Goal: Answer question/provide support: Answer question/provide support

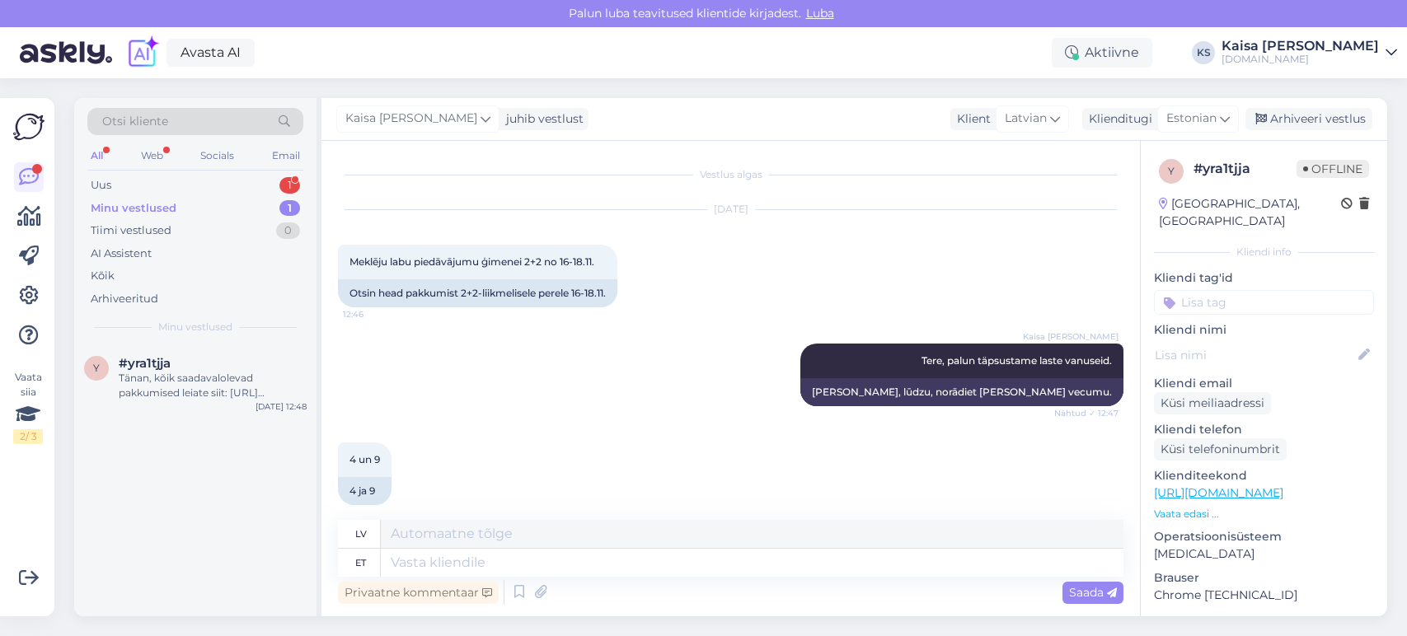
click at [218, 189] on div "Uus 1" at bounding box center [195, 185] width 216 height 23
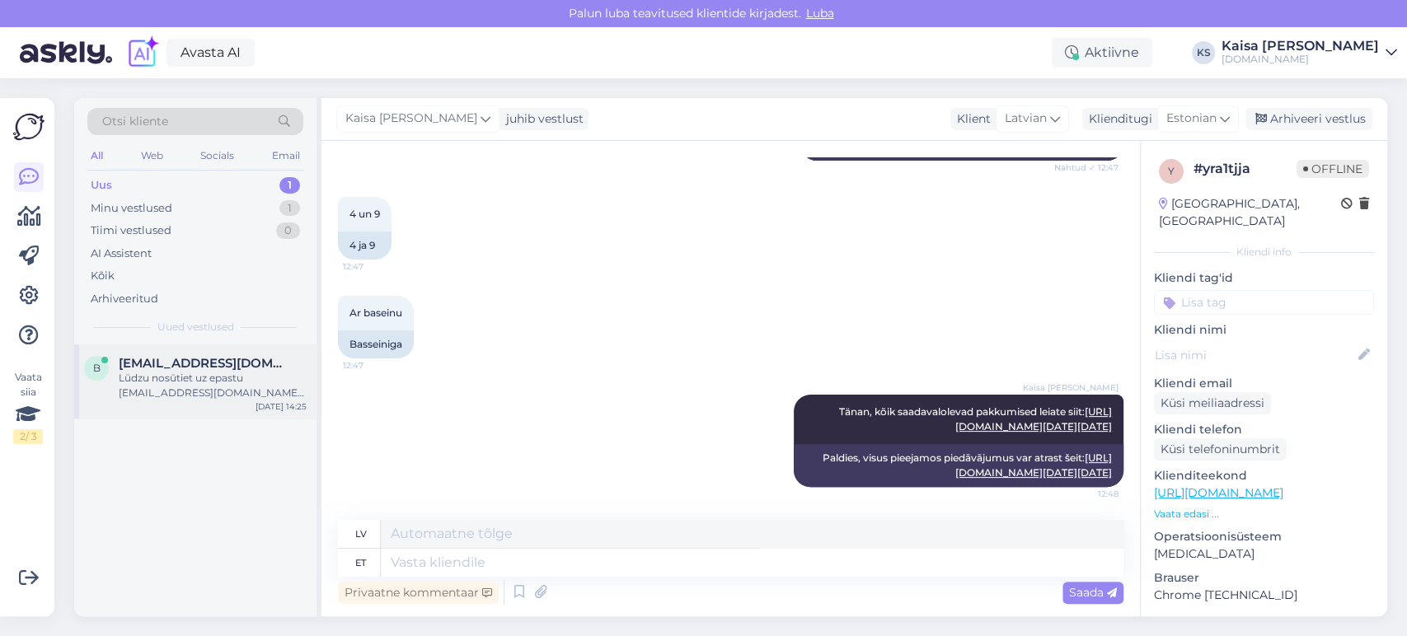
click at [183, 371] on div "Lūdzu nosūtiet uz epastu [EMAIL_ADDRESS][DOMAIN_NAME] atkārtotu rezervācijas ap…" at bounding box center [213, 386] width 188 height 30
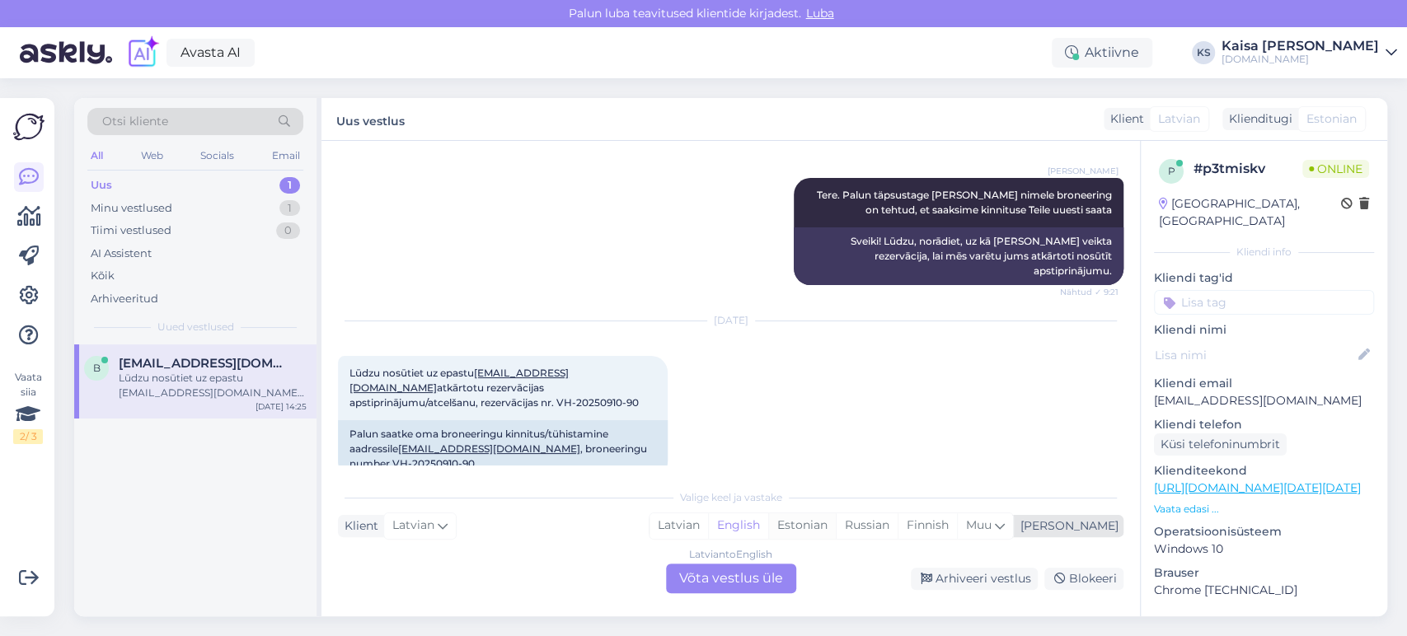
click at [836, 525] on div "Estonian" at bounding box center [802, 526] width 68 height 25
click at [753, 572] on div "Latvian to Estonian Võta vestlus üle" at bounding box center [731, 579] width 130 height 30
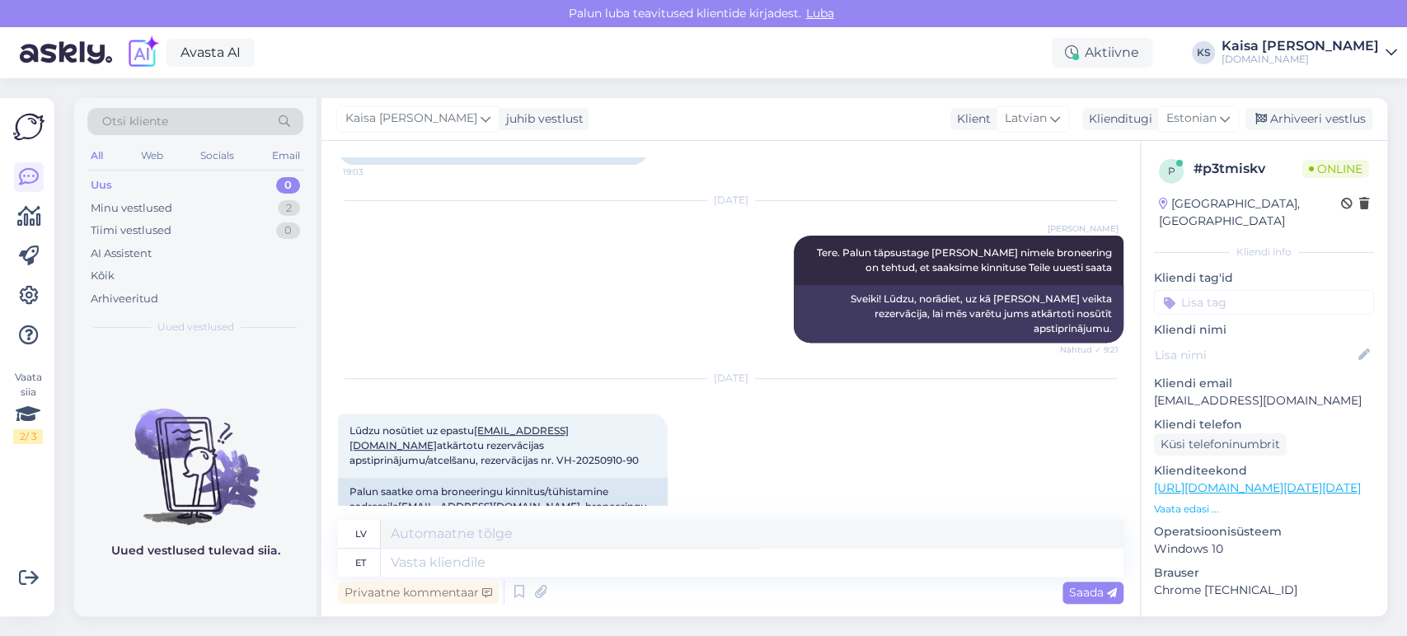
scroll to position [444, 0]
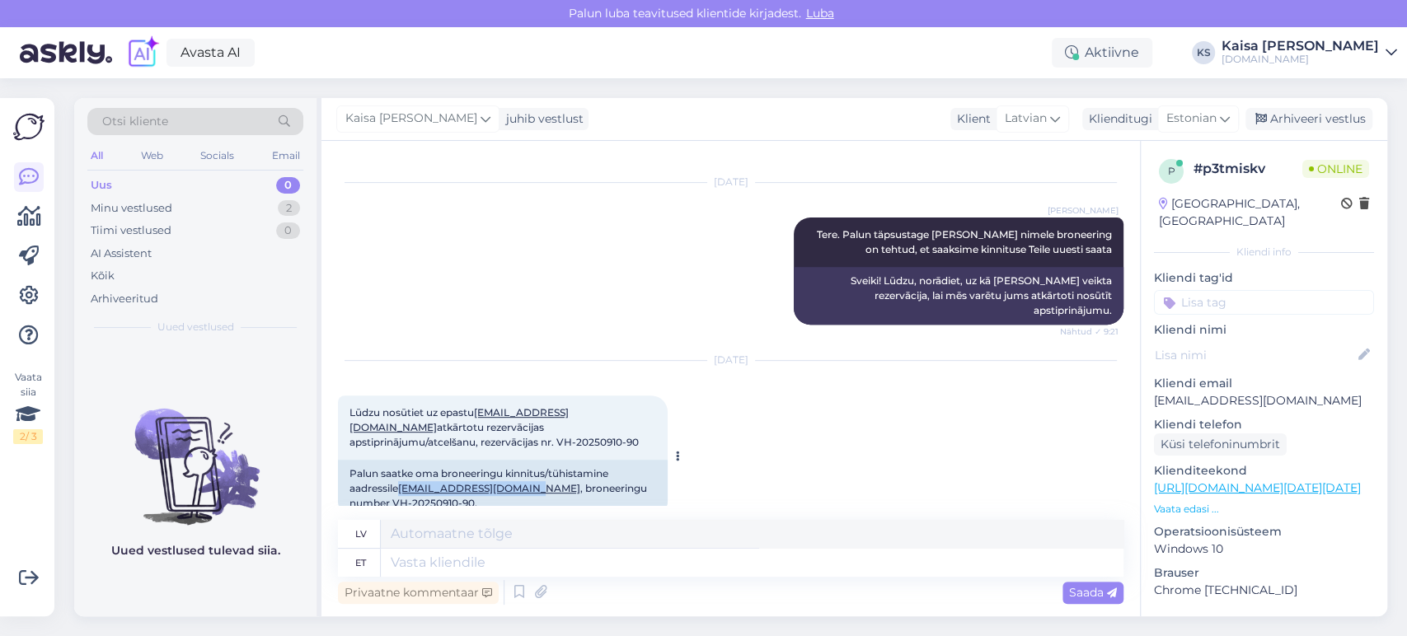
drag, startPoint x: 529, startPoint y: 459, endPoint x: 403, endPoint y: 453, distance: 126.2
click at [403, 460] on div "Palun saatke oma broneeringu kinnitus/tühistamine aadressile [EMAIL_ADDRESS][DO…" at bounding box center [503, 489] width 330 height 58
copy link "[EMAIL_ADDRESS][DOMAIN_NAME]"
click at [593, 571] on textarea at bounding box center [752, 563] width 743 height 28
type textarea "Tänan, s"
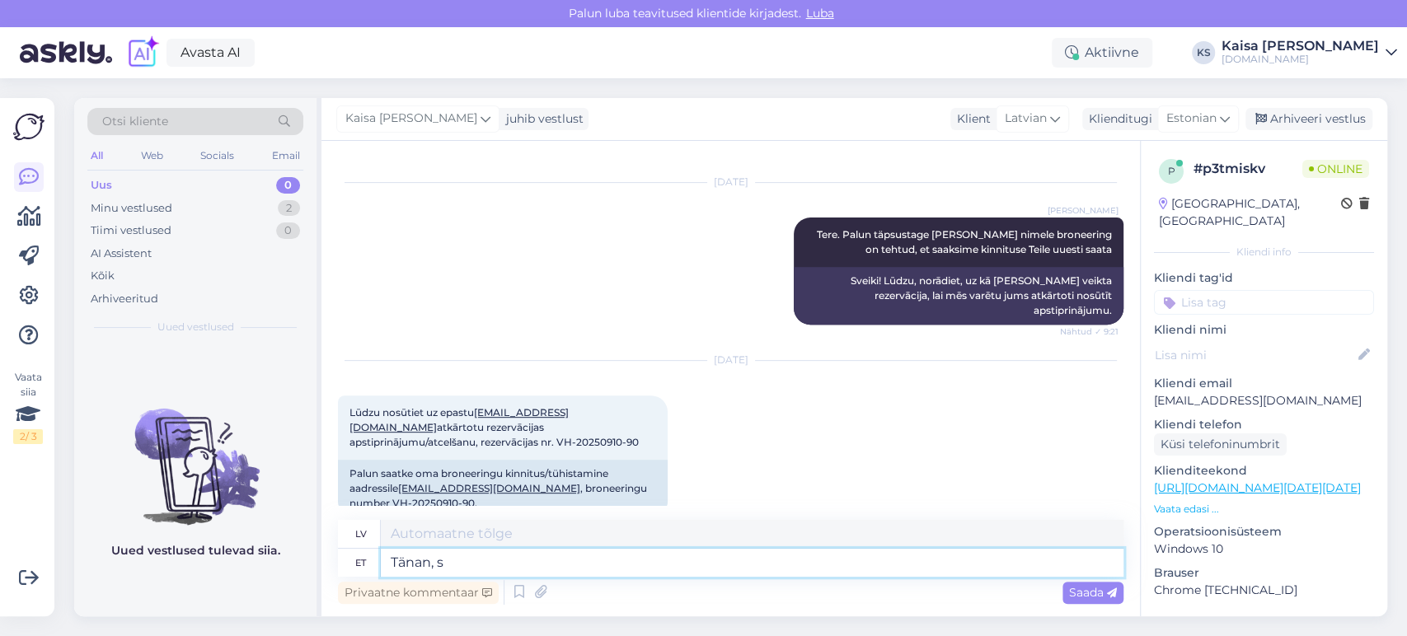
type textarea "Paldies,"
type textarea "Tänan, saatsin br"
type textarea "Paldies, [DEMOGRAPHIC_DATA]."
type textarea "Tänan, saatsin broneeringu ki"
type textarea "Paldies, nosūtīju rezervāciju."
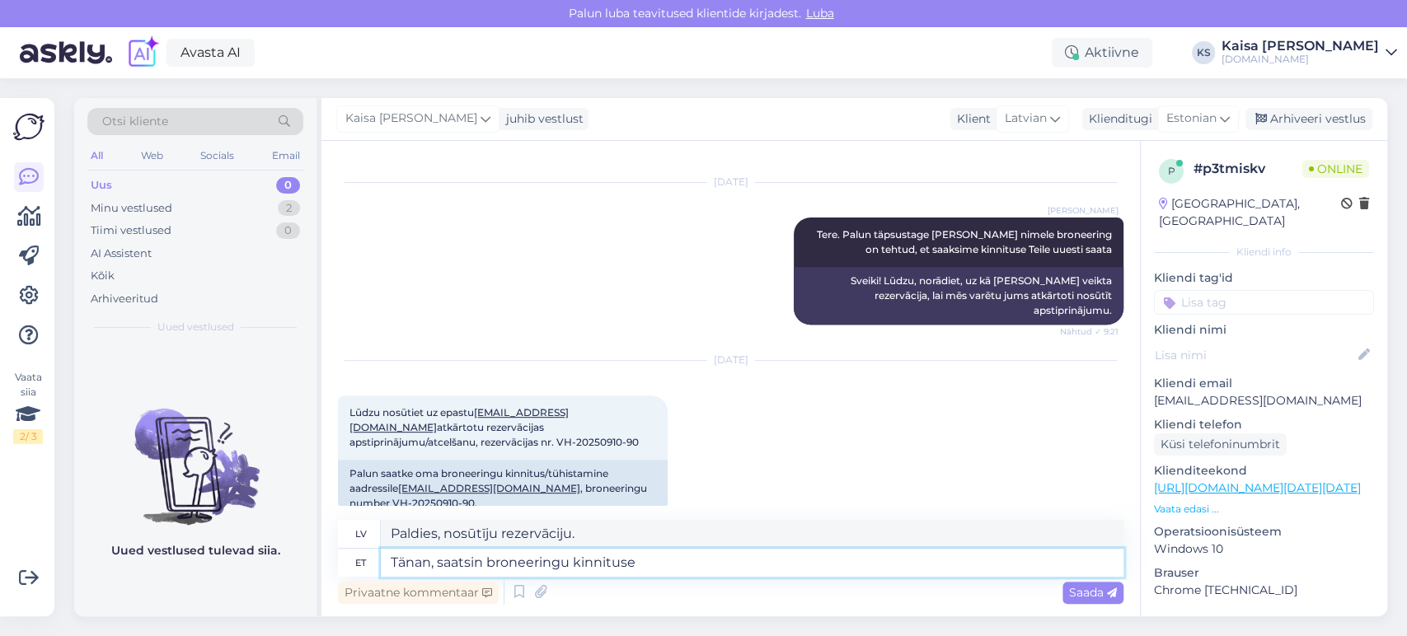
type textarea "Tänan, saatsin broneeringu kinnituse T"
type textarea "Paldies, nosūtīju rezervācijas apstiprinājumu."
type textarea "Tänan, saatsin broneeringu kinnituse Teie e-"
type textarea "Paldies, esmu nosūtījis jums rezervācijas apstiprinājumu."
type textarea "Tänan, saatsin broneeringu kinnituse Teie e-mailile. Ka"
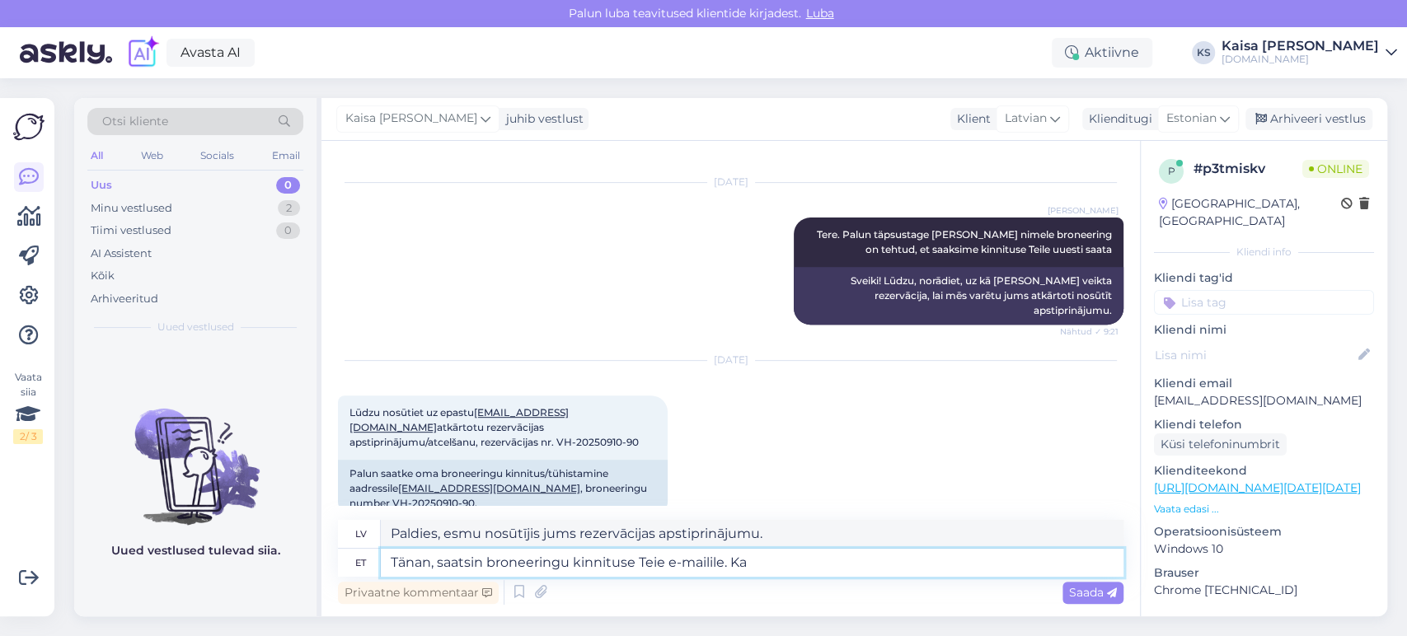
type textarea "Paldies, esmu nosūtījis rezervācijas apstiprinājumu uz jūsu e-pastu."
type textarea "Tänan, saatsin broneeringu kinnituse Teie e-mailile. Kas olete se"
type textarea "Paldies, esmu nosūtījis rezervācijas apstiprinājumu uz jūsu e-pastu. Vai jūs es…"
type textarea "Tänan, saatsin broneeringu kinnituse Teie e-mailile. Kas [PERSON_NAME] kätt"
type textarea "Paldies, esmu nosūtījis rezervācijas apstiprinājumu uz jūsu e-pastu. Vai esat t…"
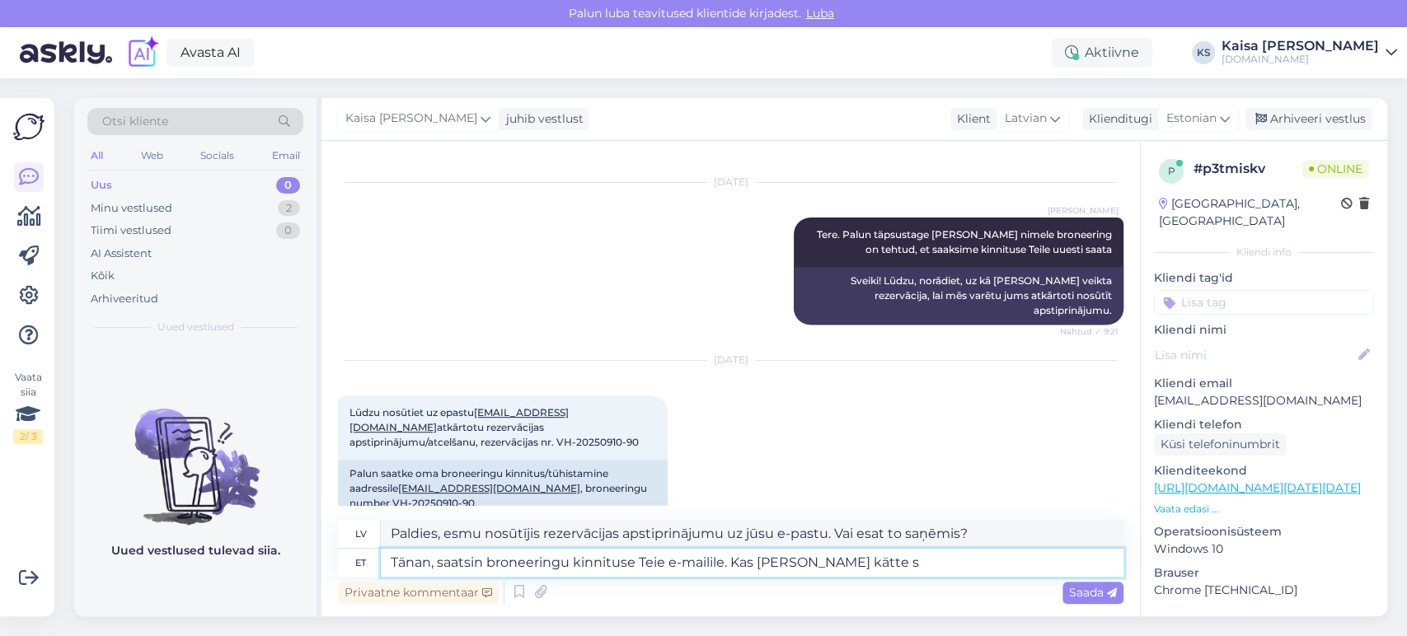
type textarea "Tänan, saatsin broneeringu kinnituse Teie e-mailile. Kas [PERSON_NAME] [PERSON_…"
type textarea "Paldies, es nosūtīju rezervācijas apstiprinājumu uz jūsu e-pastu. Vai esat to s…"
type textarea "Tänan, saatsin broneeringu kinnituse Teie e-mailile. Kas [PERSON_NAME] kätte sa…"
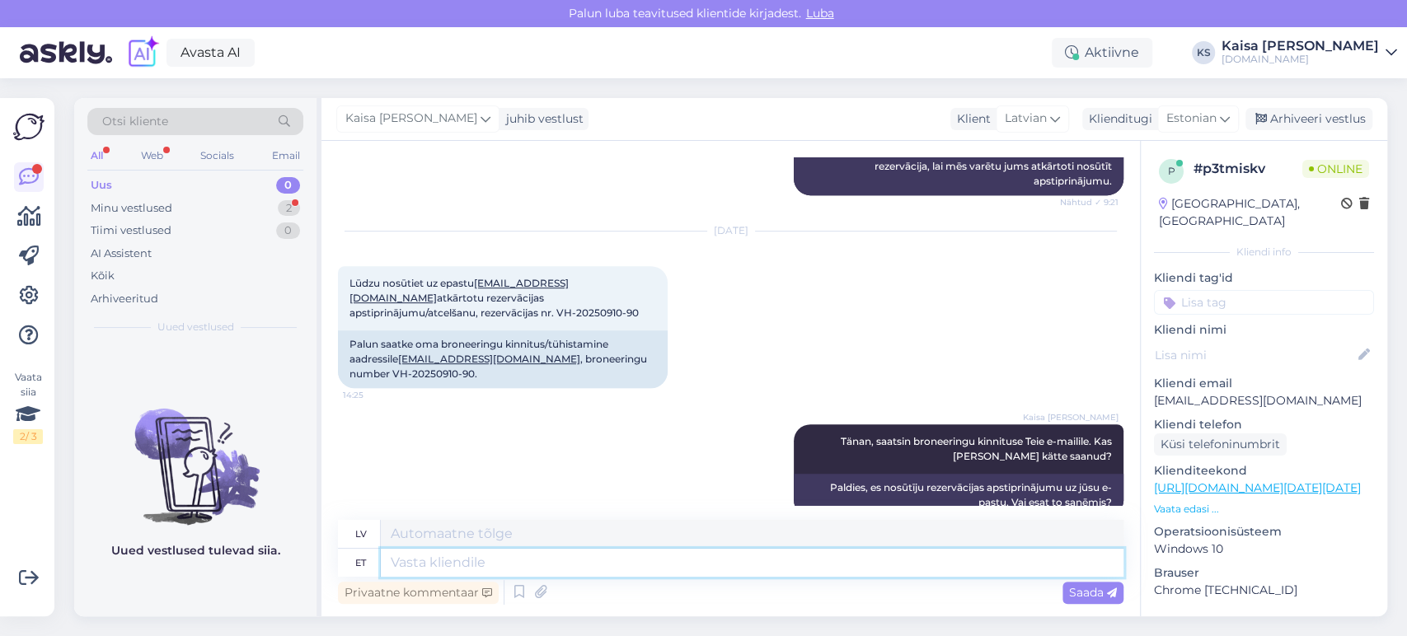
scroll to position [673, 0]
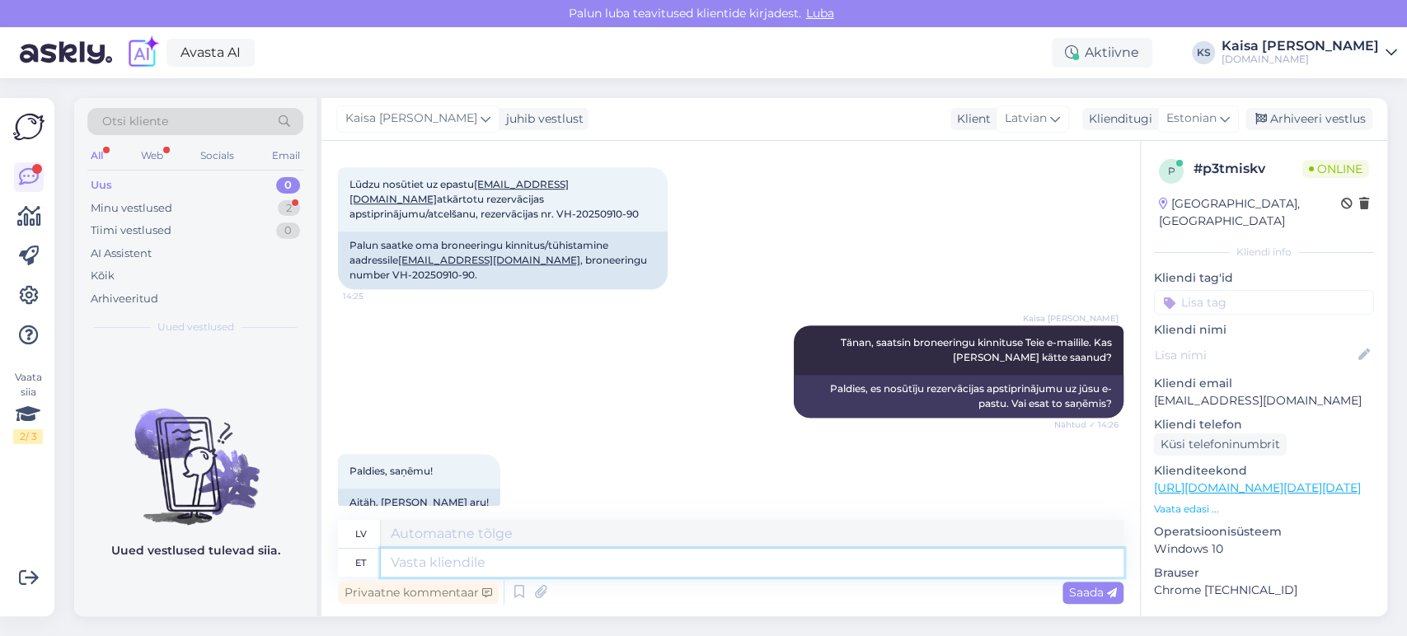
click at [612, 557] on textarea at bounding box center [752, 563] width 743 height 28
type textarea "Pal"
type textarea "Lūdzu"
type textarea "P"
type textarea "Suurepärane,"
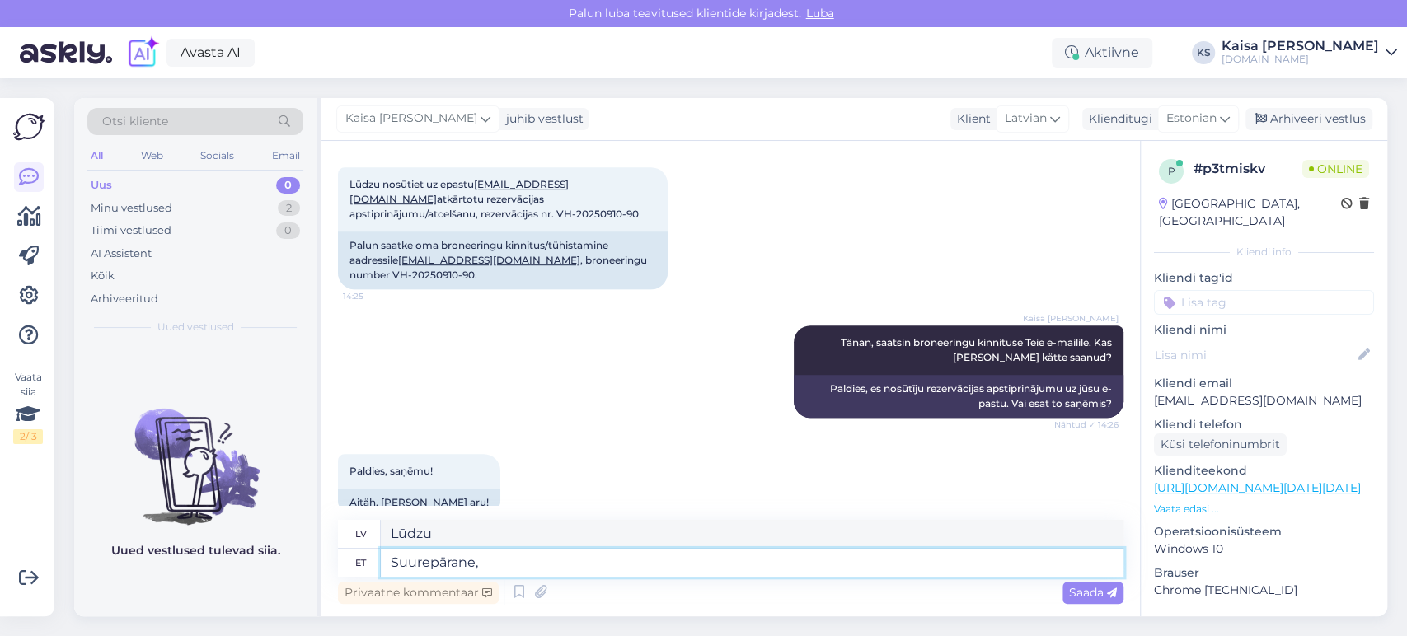
type textarea "[PERSON_NAME],"
type textarea "Suurepärane, palun :"
type textarea "[PERSON_NAME], lūdzu."
type textarea "Suurepärane, palun :)"
type textarea "[PERSON_NAME], lūdzu :)"
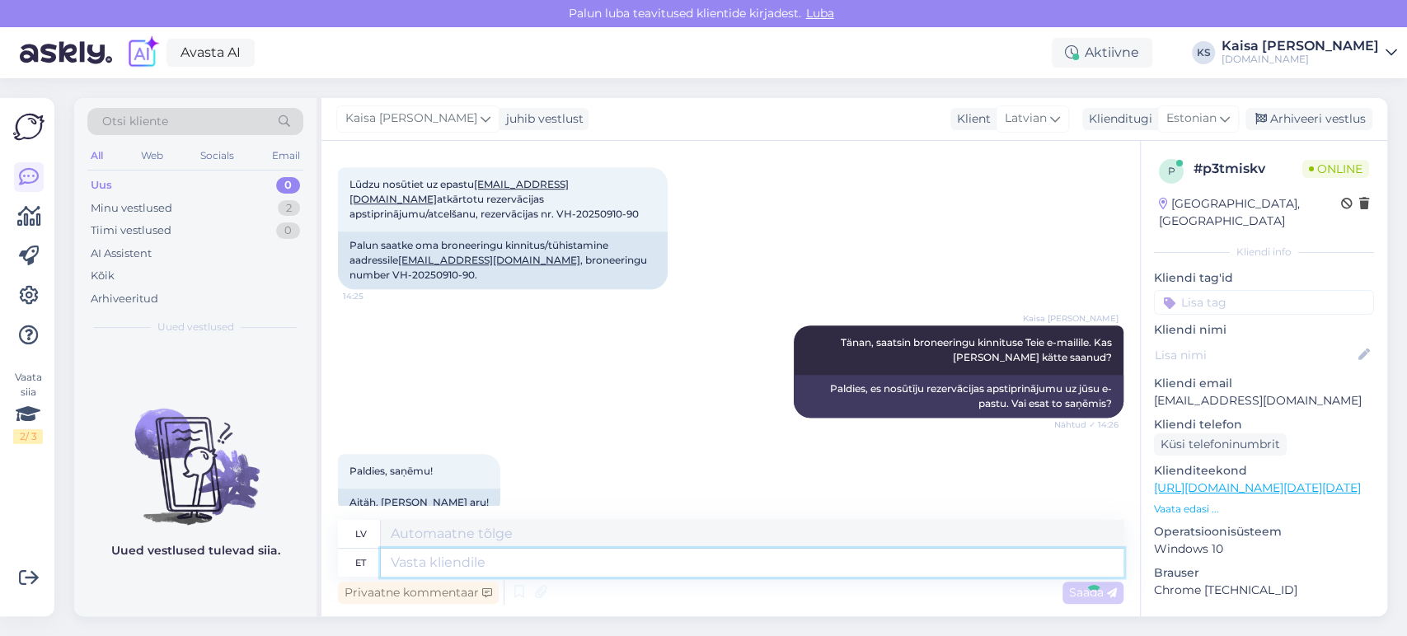
scroll to position [772, 0]
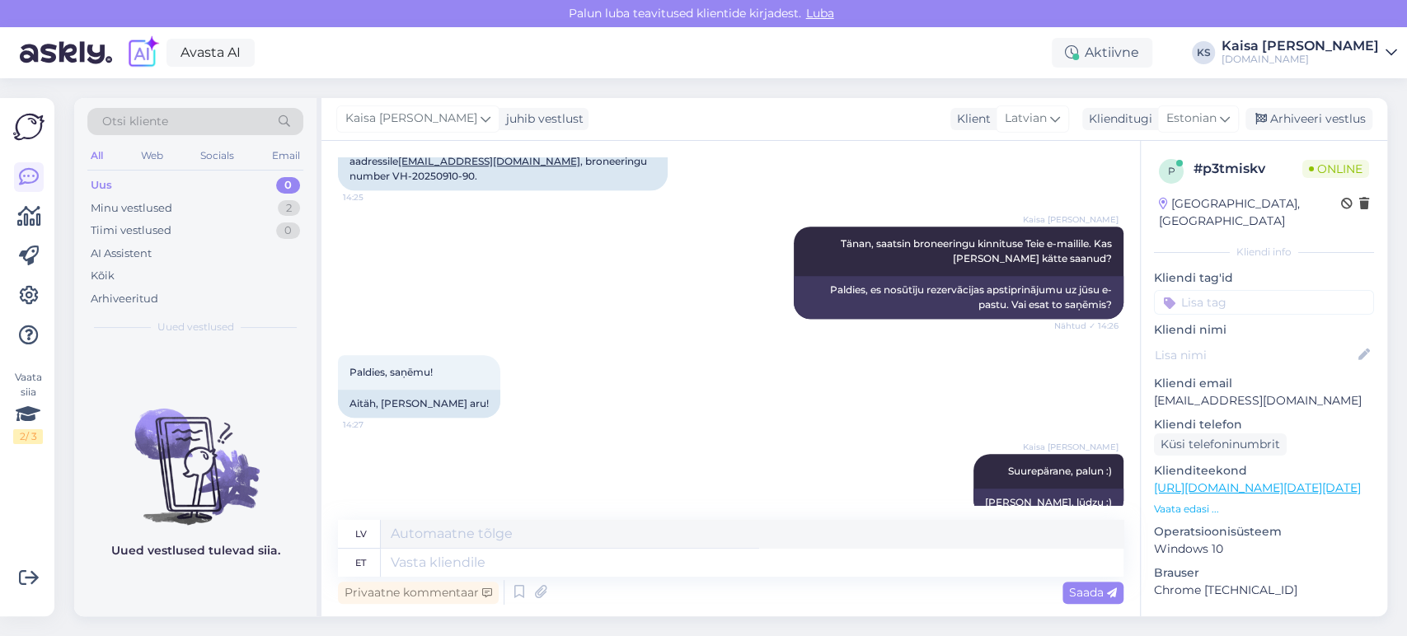
click at [765, 401] on div "Paldies, saņēmu! 14:27 Aitäh, [PERSON_NAME] aru!" at bounding box center [731, 386] width 786 height 99
click at [260, 206] on div "Minu vestlused 2" at bounding box center [195, 208] width 216 height 23
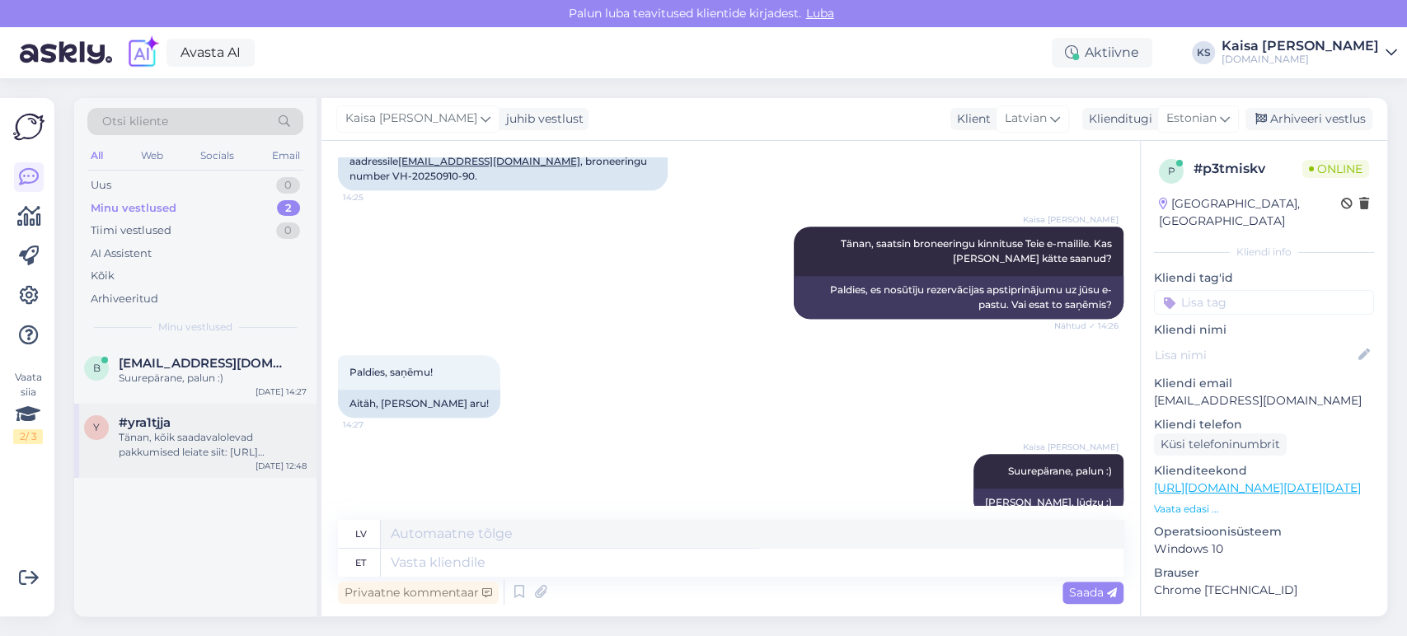
click at [203, 434] on div "Tänan, kõik saadavalolevad pakkumised leiate siit: [URL][DOMAIN_NAME][DATE][DAT…" at bounding box center [213, 445] width 188 height 30
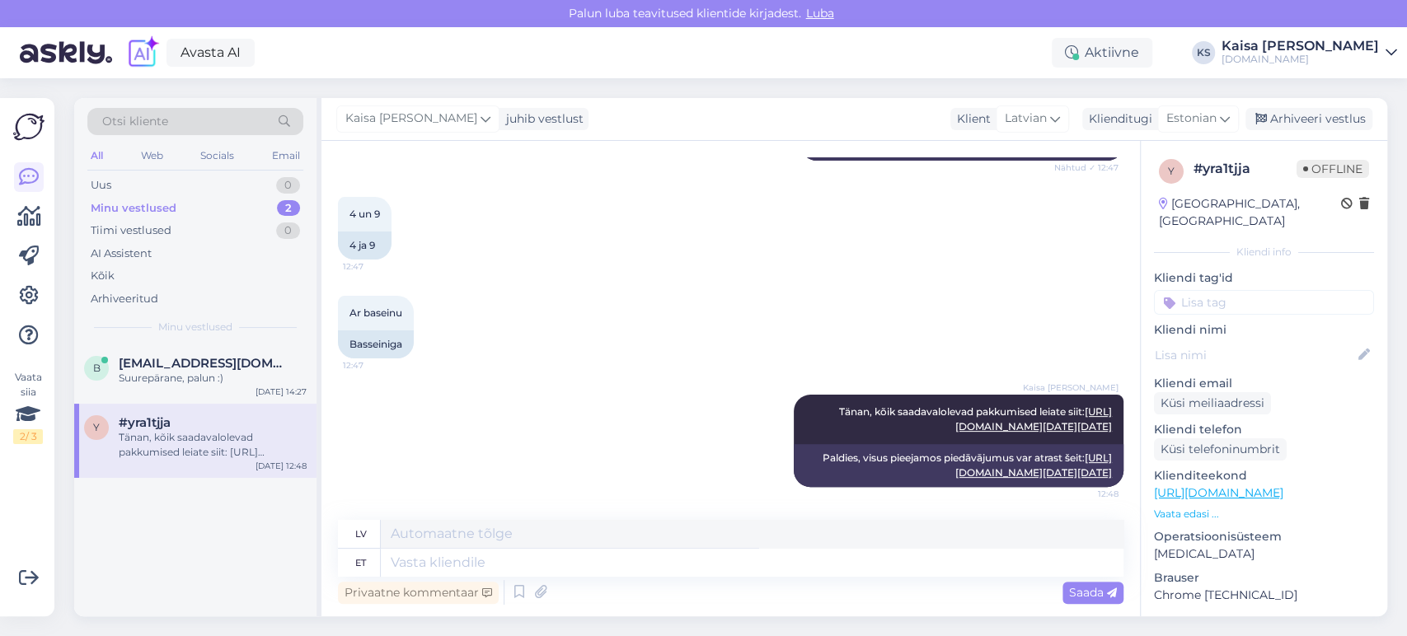
scroll to position [571, 0]
drag, startPoint x: 1291, startPoint y: 124, endPoint x: 1223, endPoint y: 121, distance: 67.7
click at [1291, 124] on div "Arhiveeri vestlus" at bounding box center [1308, 119] width 127 height 22
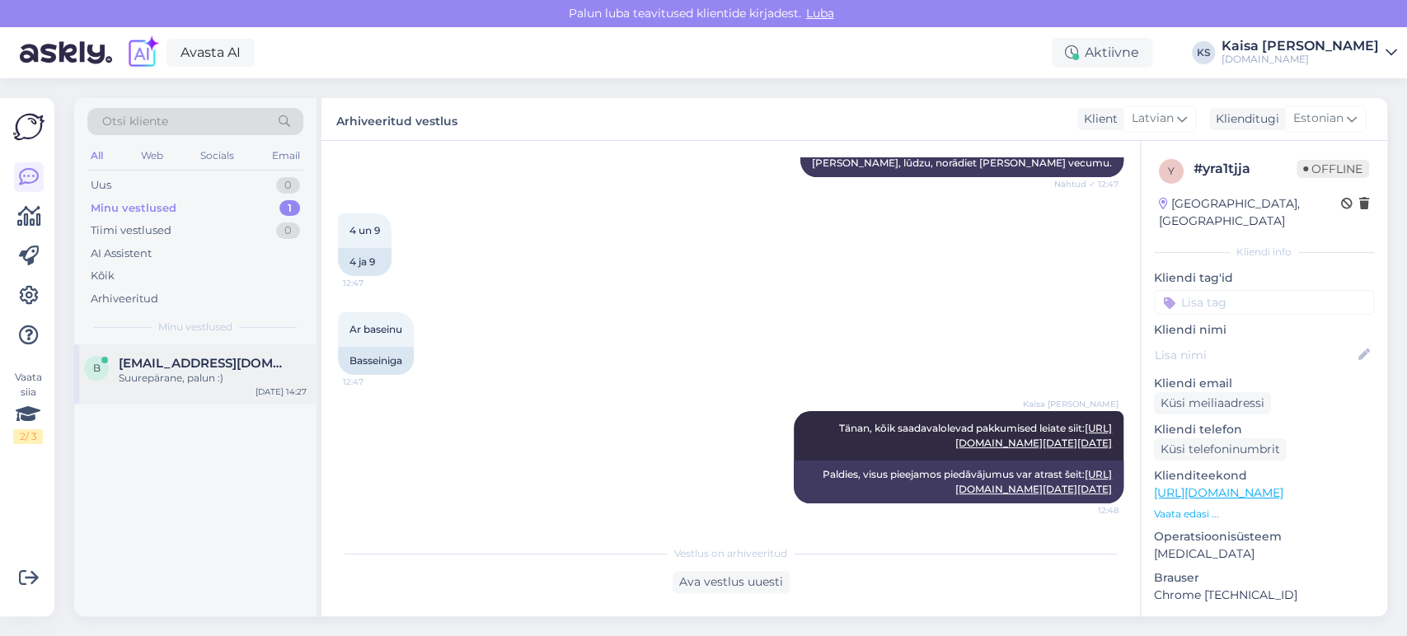
click at [247, 364] on span "[EMAIL_ADDRESS][DOMAIN_NAME]" at bounding box center [204, 363] width 171 height 15
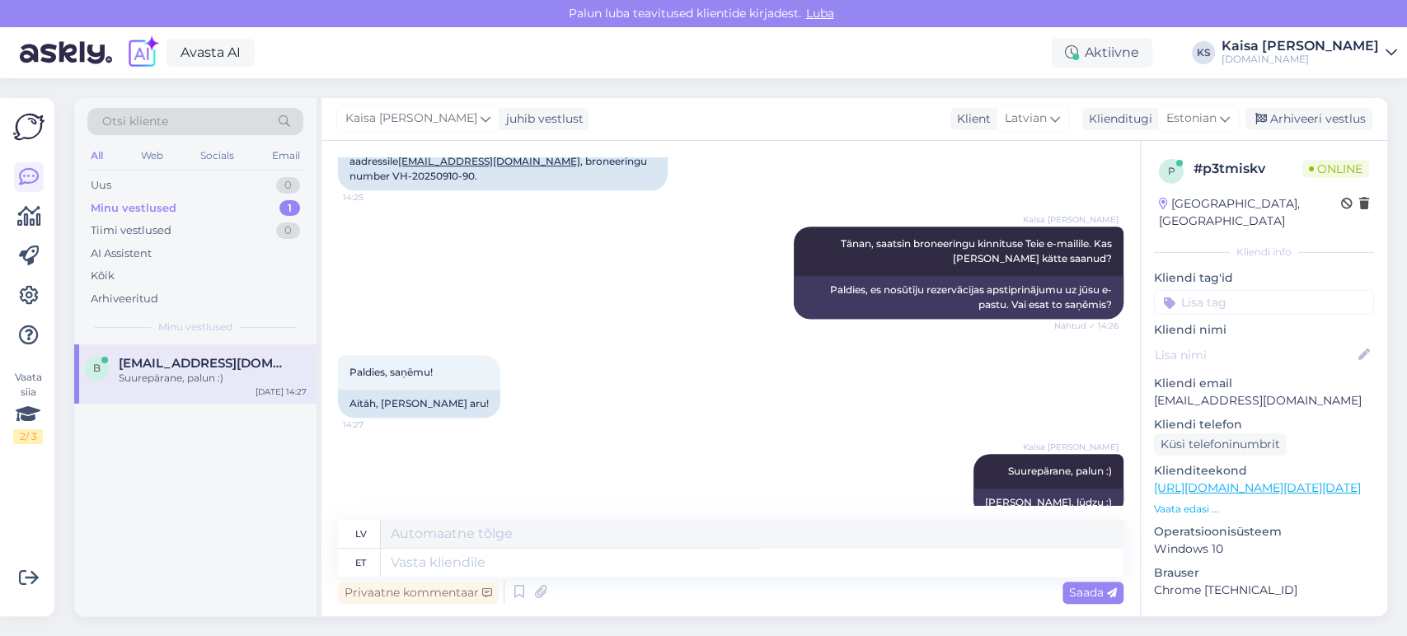
click at [740, 436] on div "Kaisa [PERSON_NAME] Suurepärane, palun :) 14:27 [PERSON_NAME] :)" at bounding box center [731, 485] width 786 height 99
